Goal: Transaction & Acquisition: Download file/media

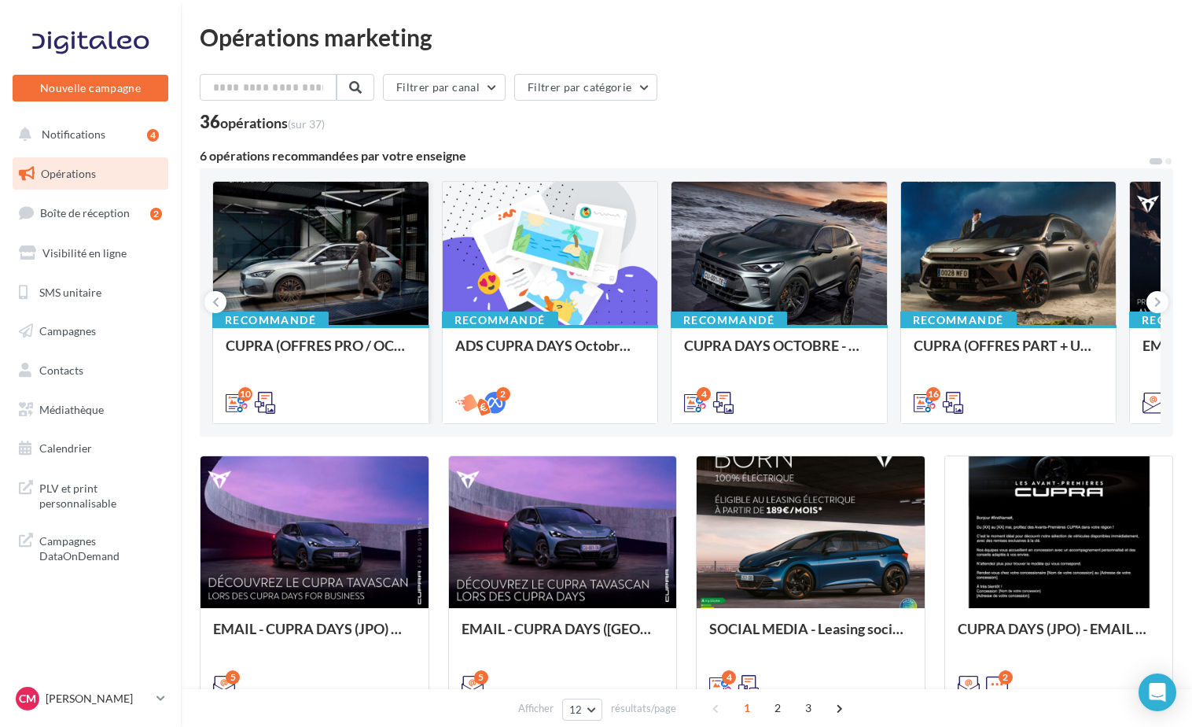
click at [402, 311] on div at bounding box center [320, 254] width 215 height 145
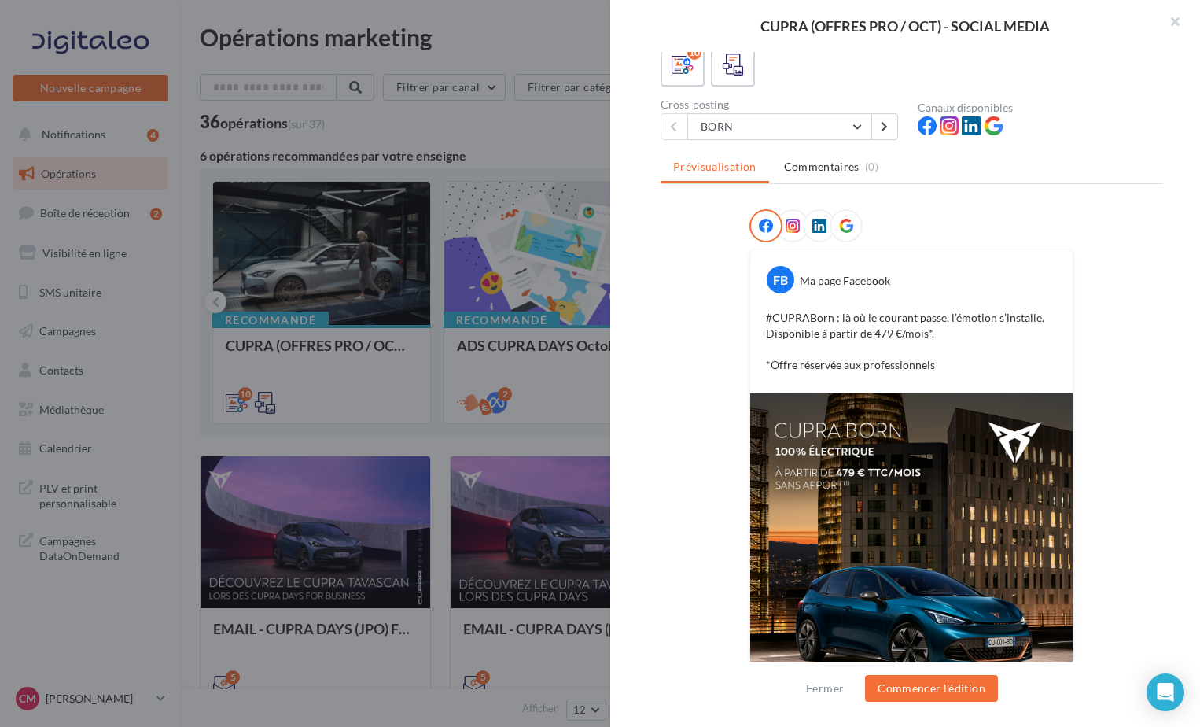
scroll to position [245, 0]
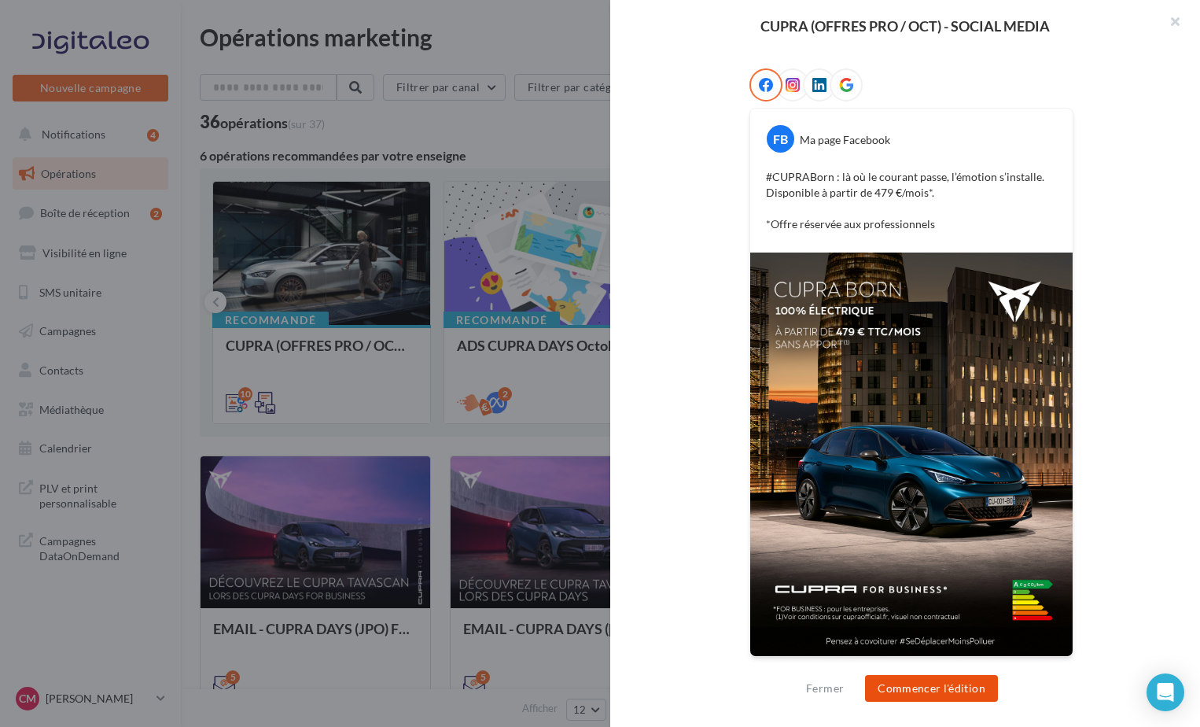
click at [929, 697] on button "Commencer l'édition" at bounding box center [931, 688] width 133 height 27
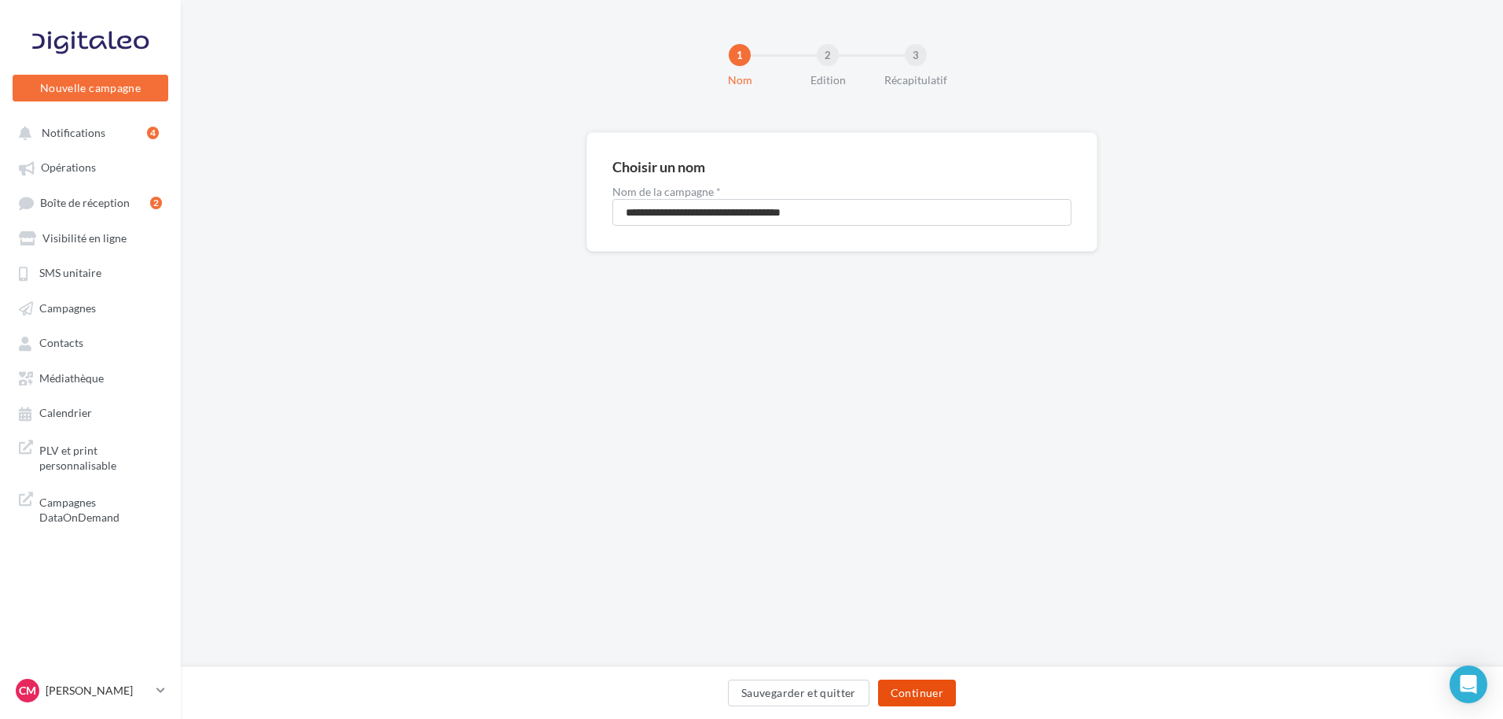
click at [932, 685] on button "Continuer" at bounding box center [917, 692] width 78 height 27
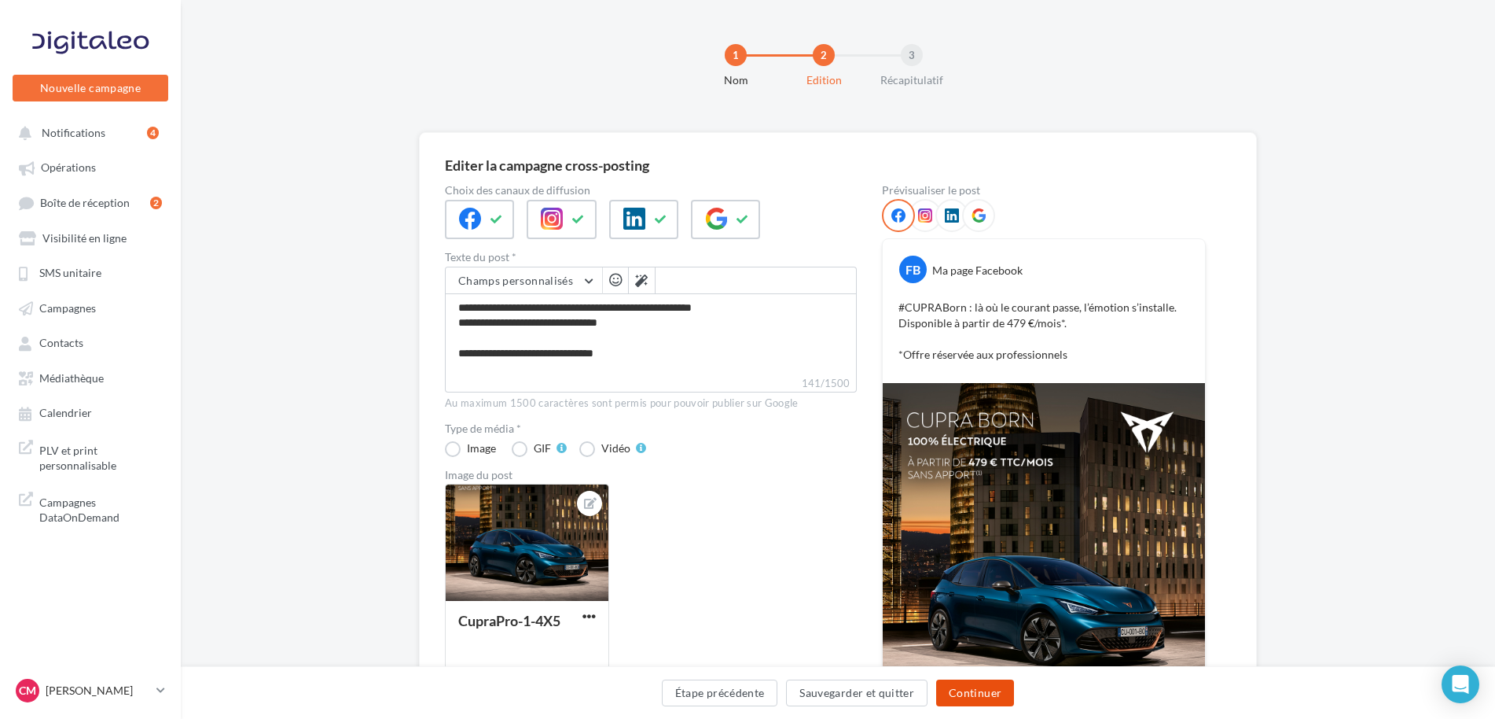
click at [997, 692] on button "Continuer" at bounding box center [975, 692] width 78 height 27
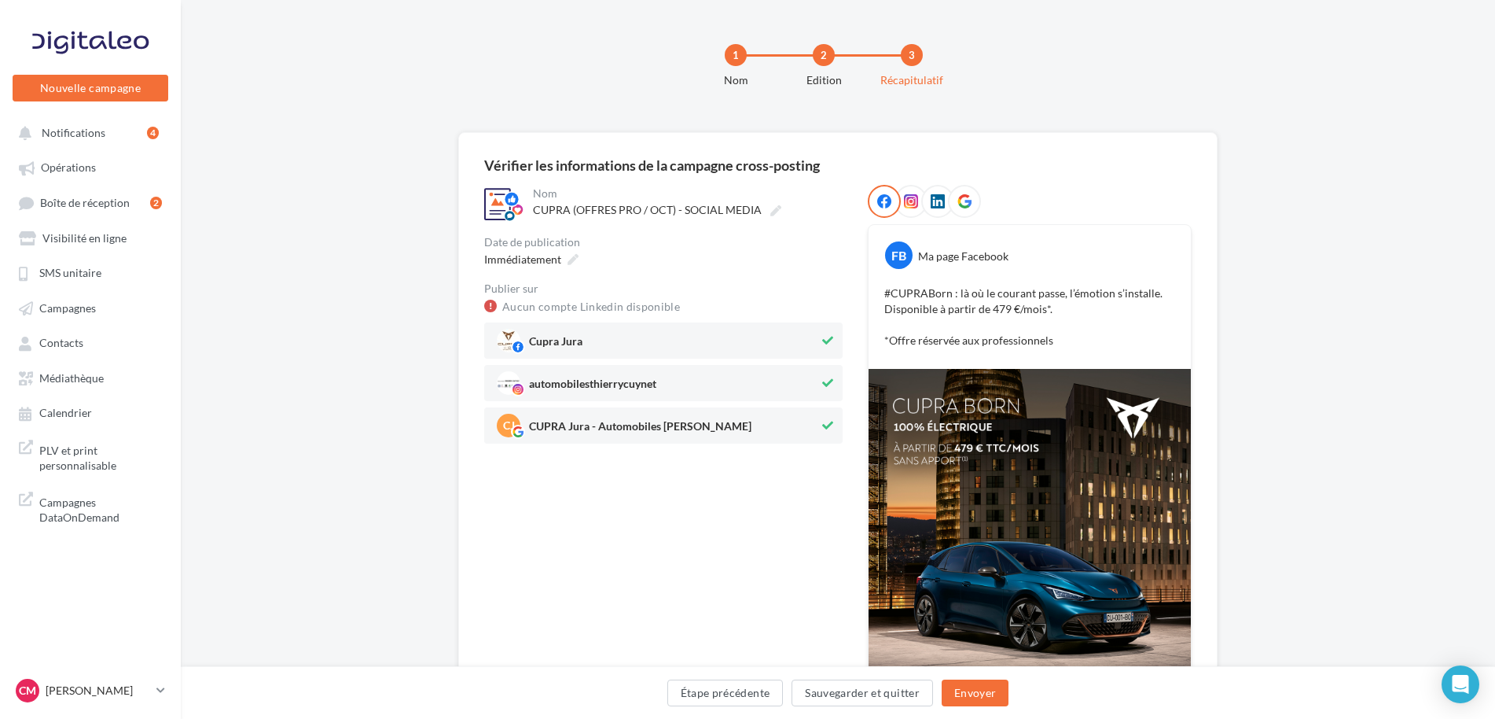
click at [826, 429] on icon at bounding box center [827, 425] width 11 height 11
click at [987, 684] on button "Envoyer" at bounding box center [975, 692] width 67 height 27
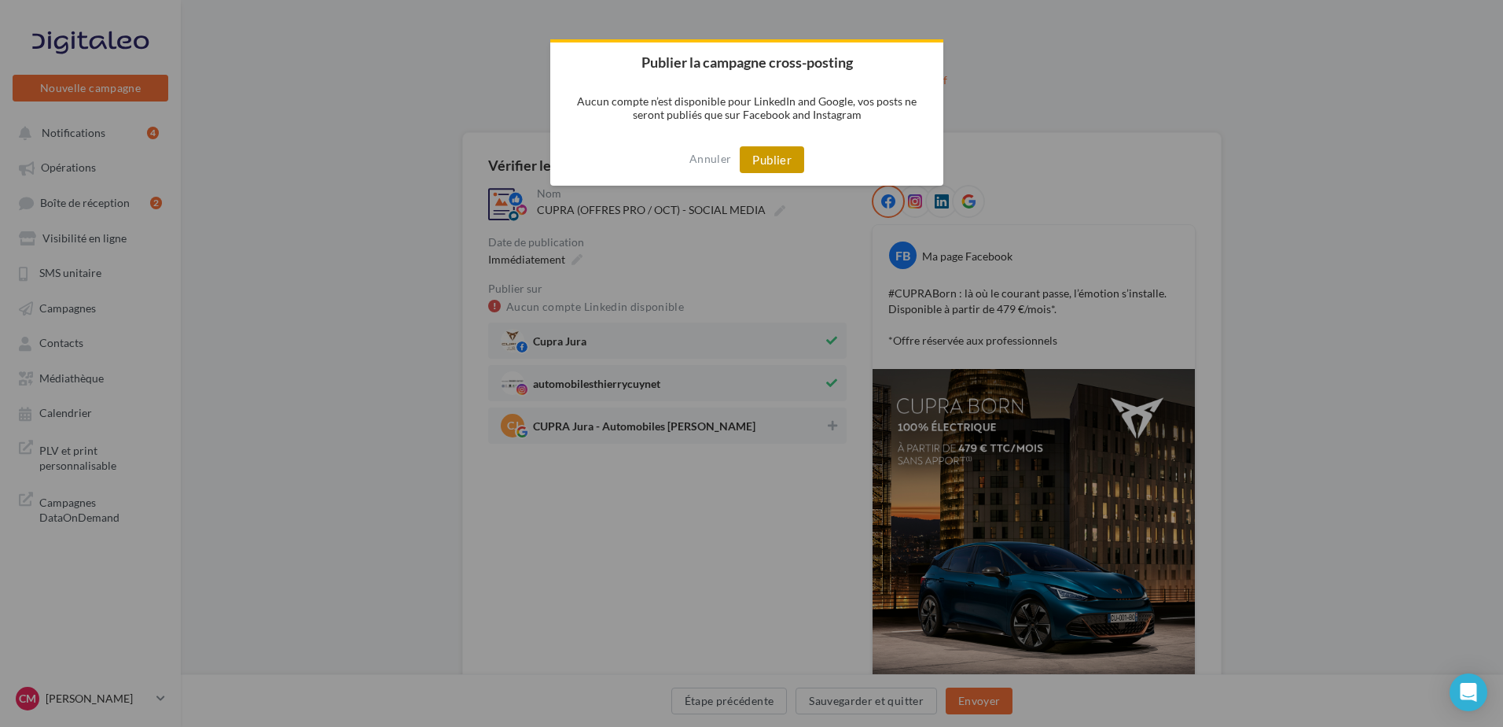
click at [768, 164] on button "Publier" at bounding box center [772, 159] width 64 height 27
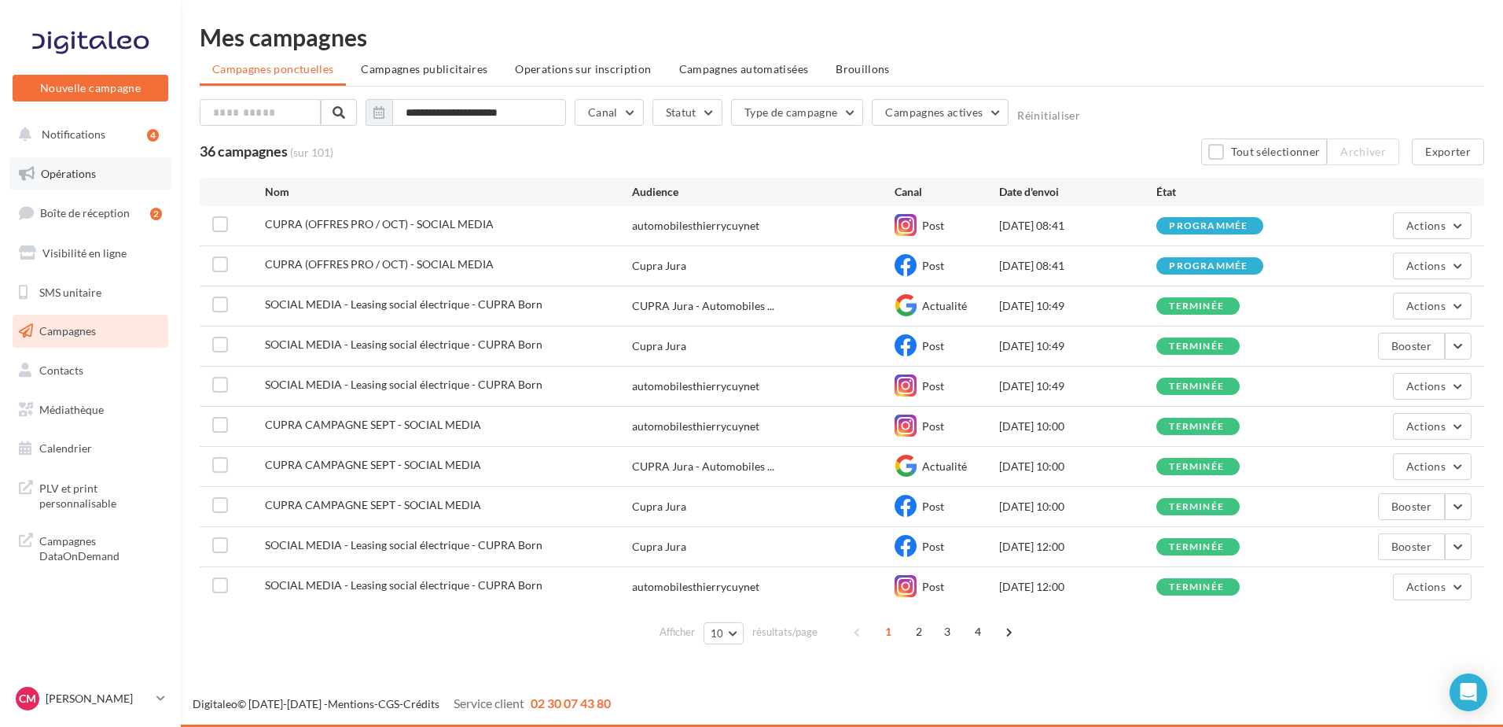
click at [101, 170] on link "Opérations" at bounding box center [90, 173] width 162 height 33
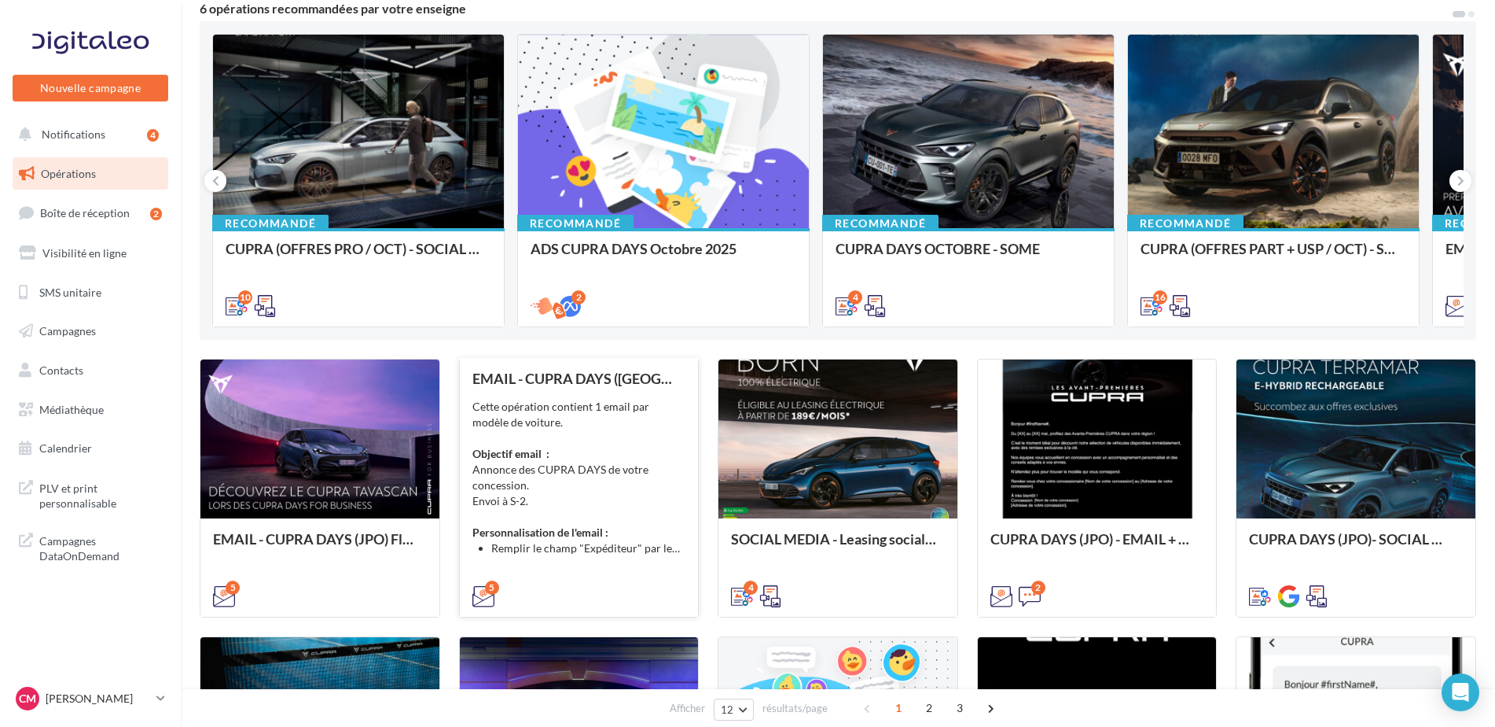
scroll to position [157, 0]
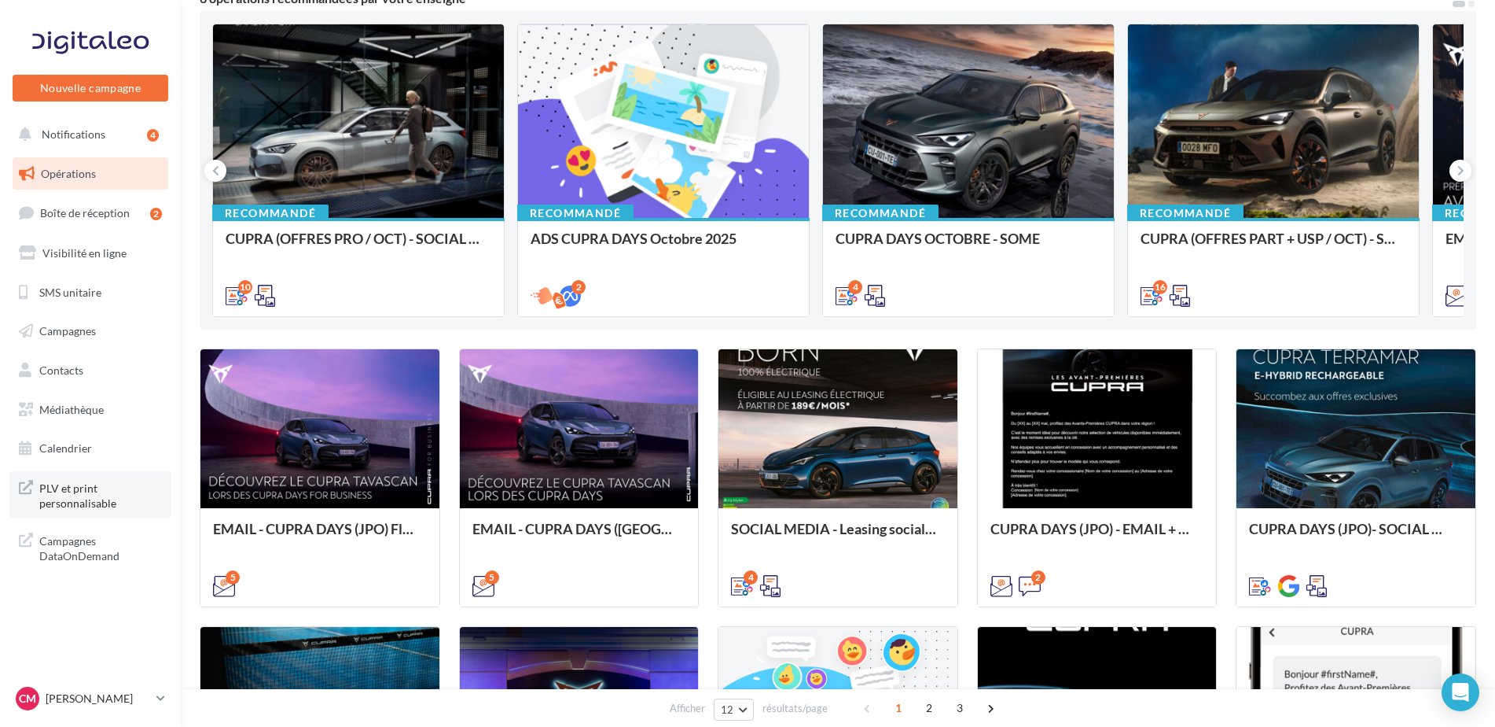
click at [89, 510] on span "PLV et print personnalisable" at bounding box center [100, 494] width 123 height 34
click at [85, 411] on span "Médiathèque" at bounding box center [71, 409] width 64 height 13
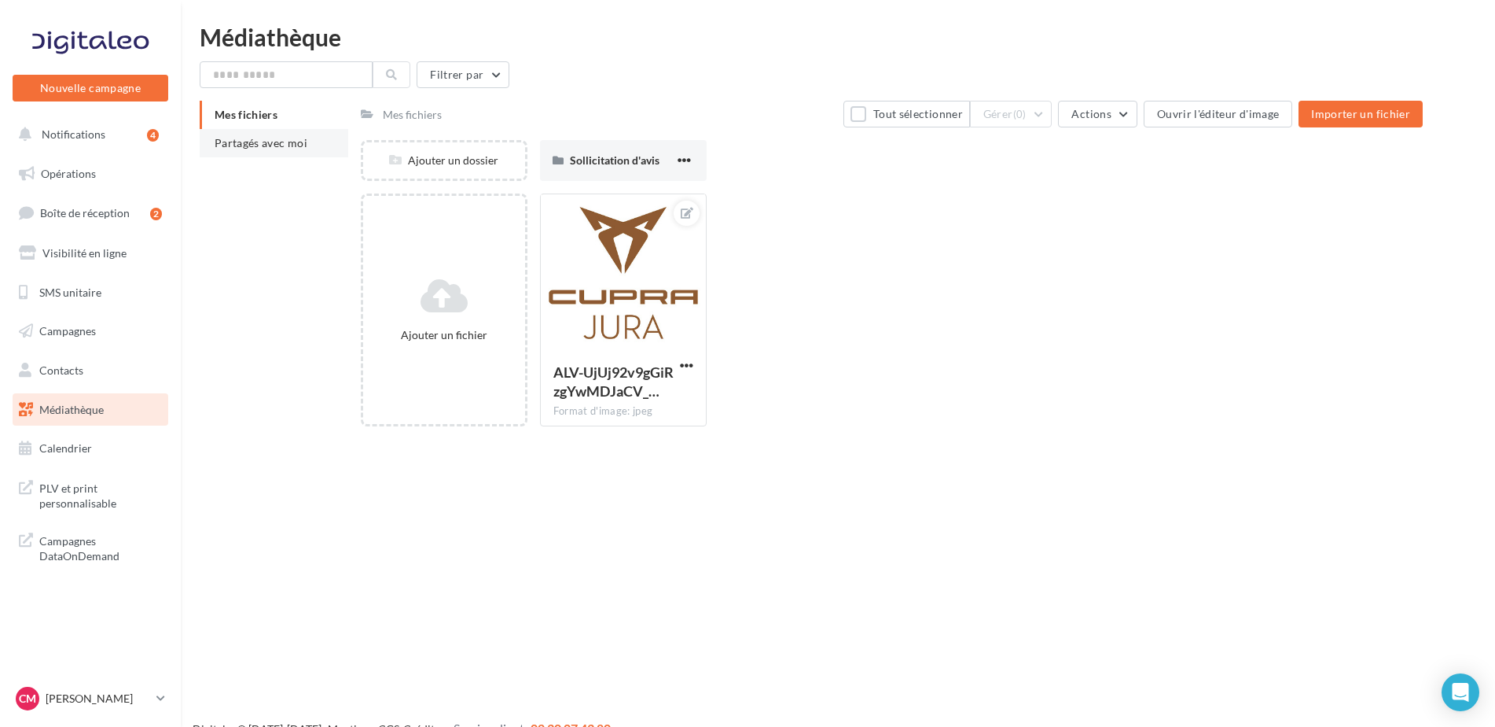
click at [281, 145] on span "Partagés avec moi" at bounding box center [261, 142] width 93 height 13
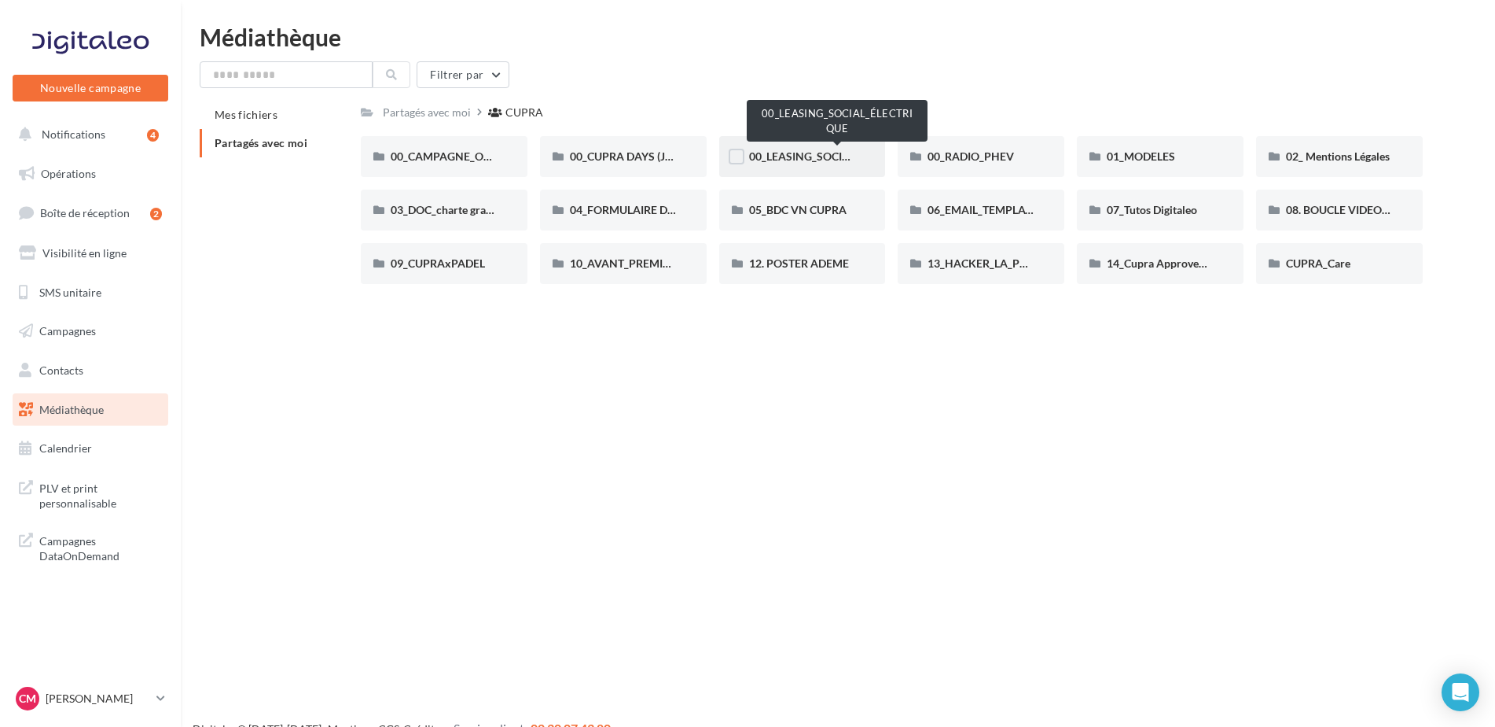
click at [825, 153] on span "00_LEASING_SOCIAL_ÉLECTRIQUE" at bounding box center [836, 155] width 175 height 13
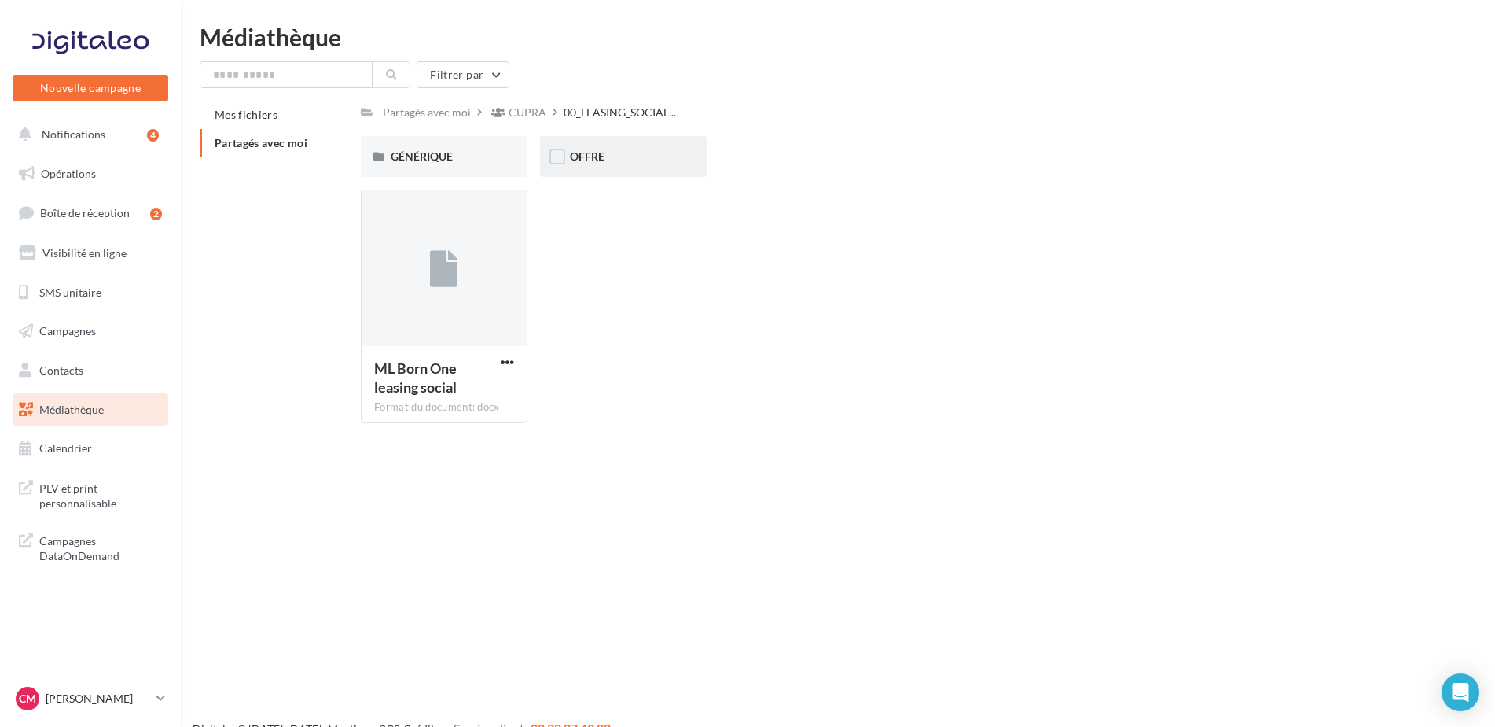
click at [625, 150] on div "OFFRE" at bounding box center [623, 157] width 107 height 16
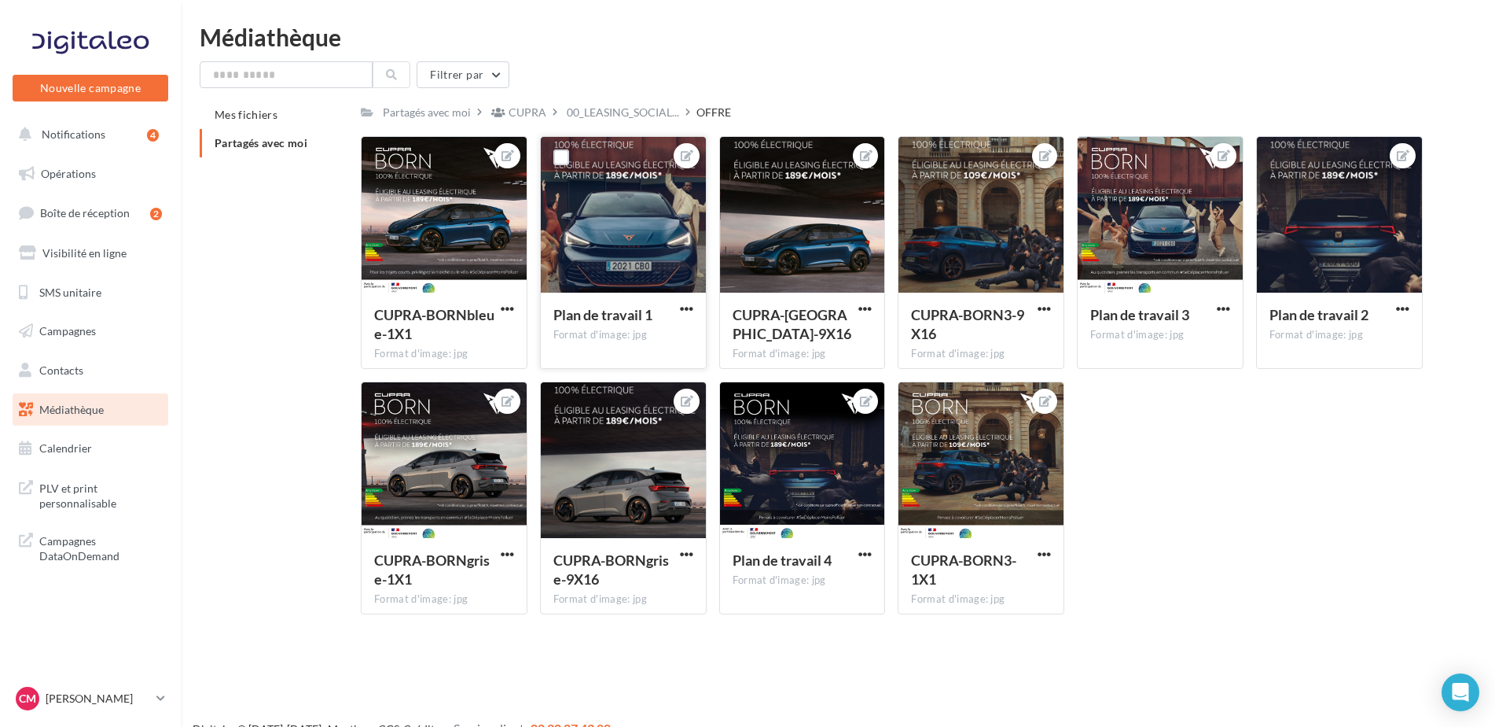
click at [678, 311] on button "button" at bounding box center [687, 310] width 20 height 16
click at [599, 374] on button "Télécharger" at bounding box center [614, 380] width 166 height 41
click at [863, 302] on span "button" at bounding box center [865, 308] width 13 height 13
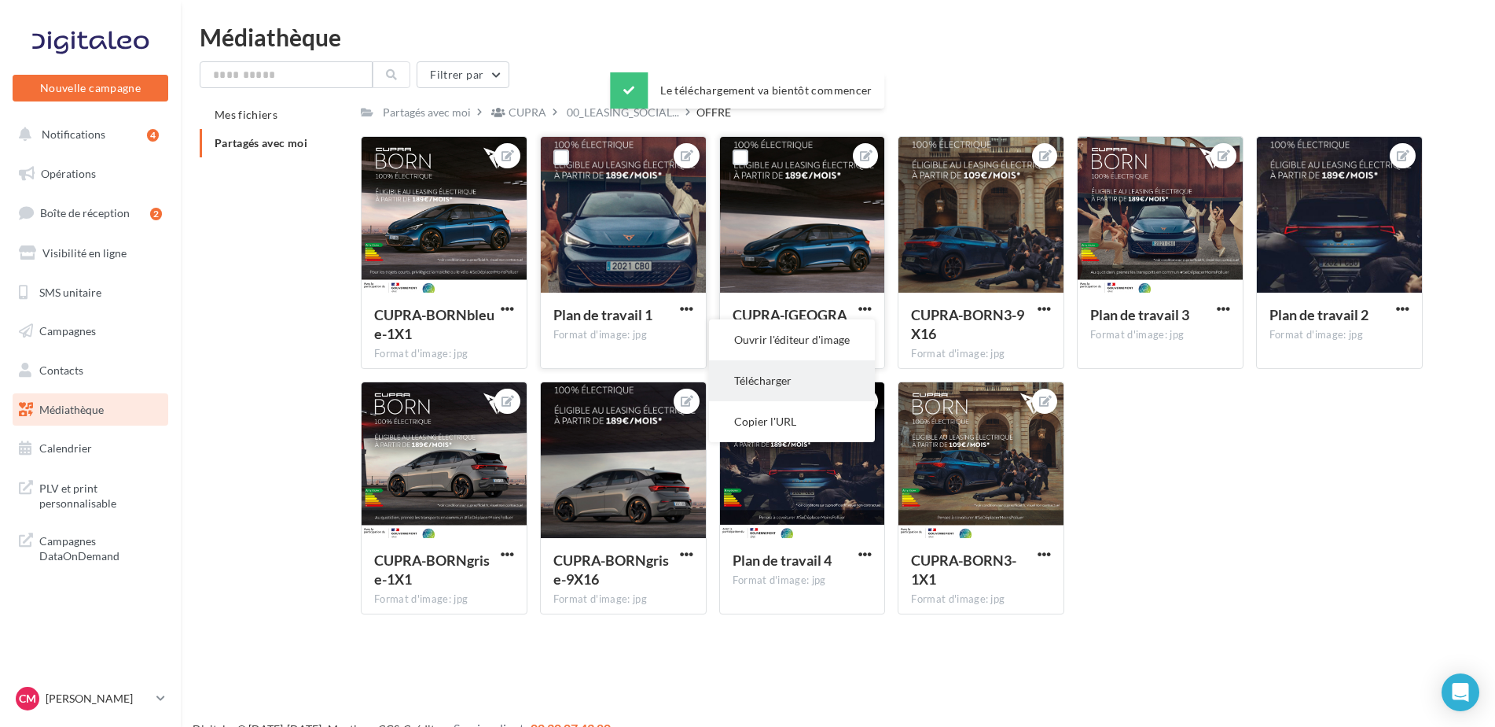
click at [804, 376] on button "Télécharger" at bounding box center [792, 380] width 166 height 41
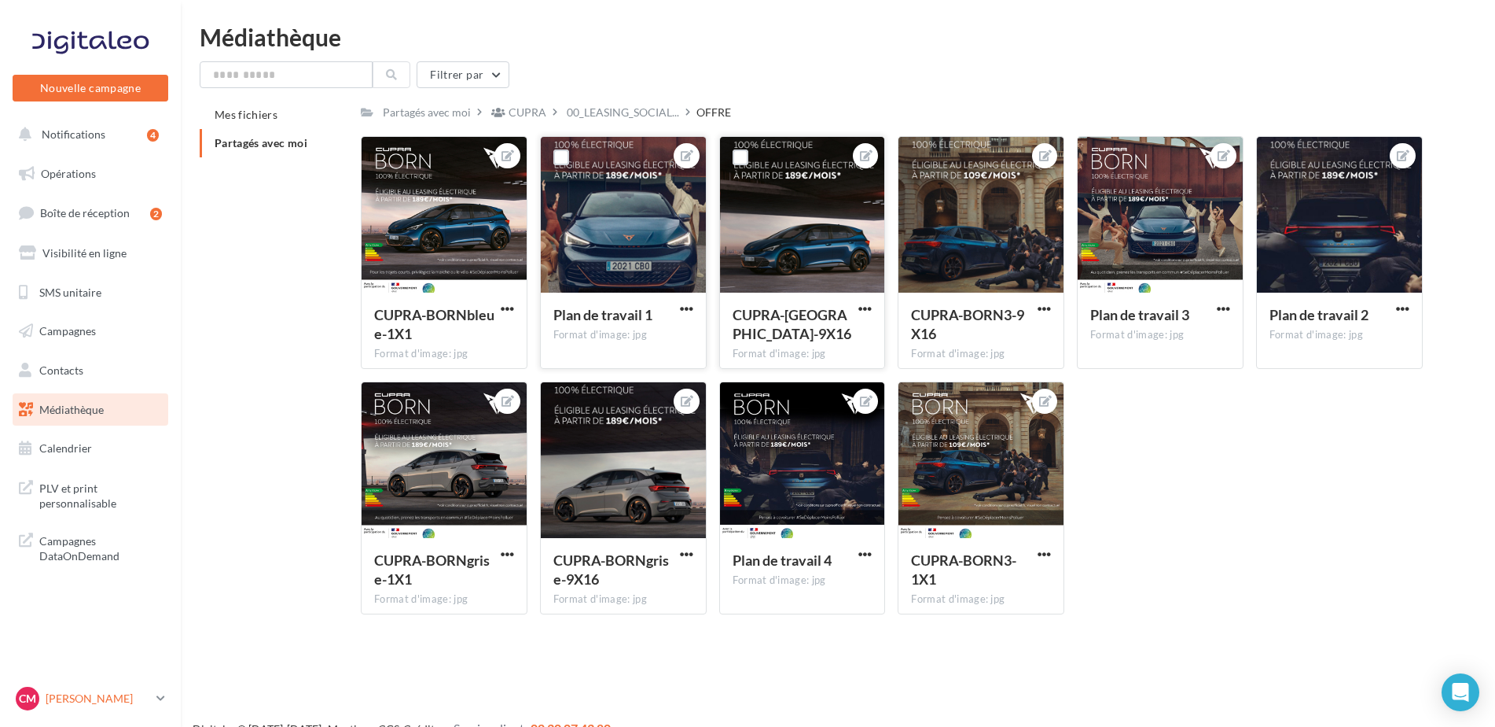
click at [121, 692] on p "[PERSON_NAME]" at bounding box center [98, 698] width 105 height 16
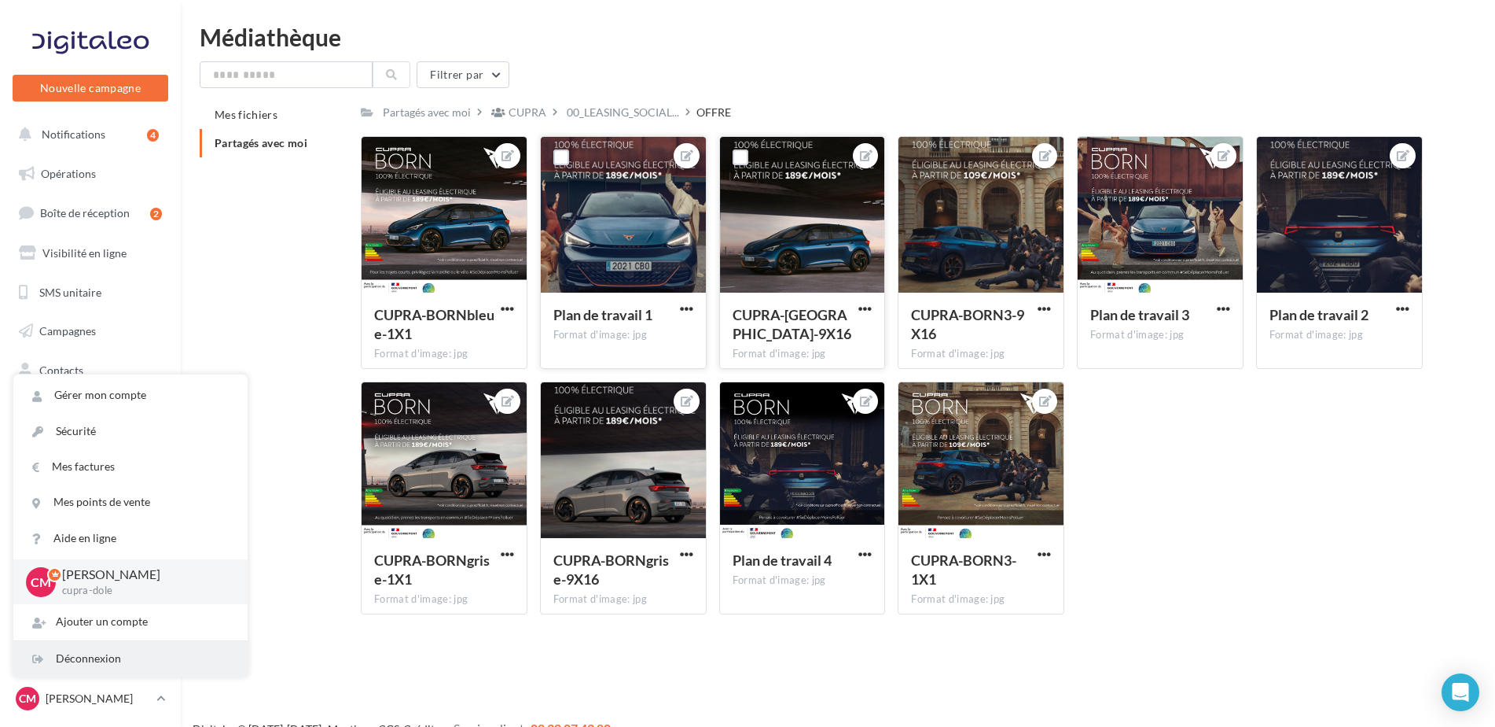
click at [113, 661] on div "Déconnexion" at bounding box center [130, 658] width 234 height 35
